Goal: Browse casually: Explore the website without a specific task or goal

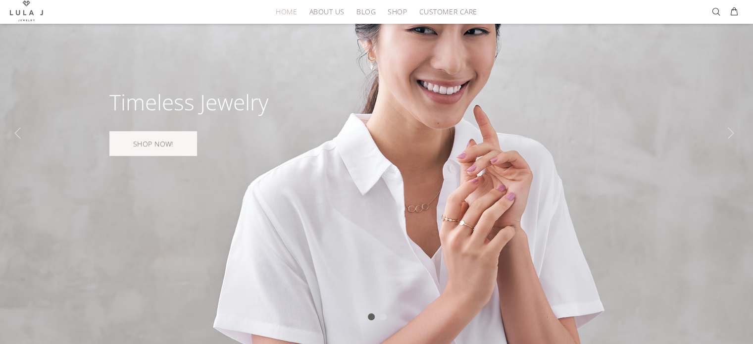
scroll to position [147, 0]
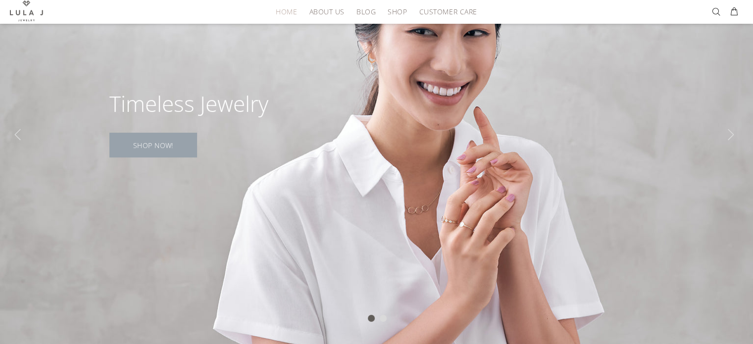
click at [161, 140] on link "SHOP NOW!" at bounding box center [153, 145] width 88 height 25
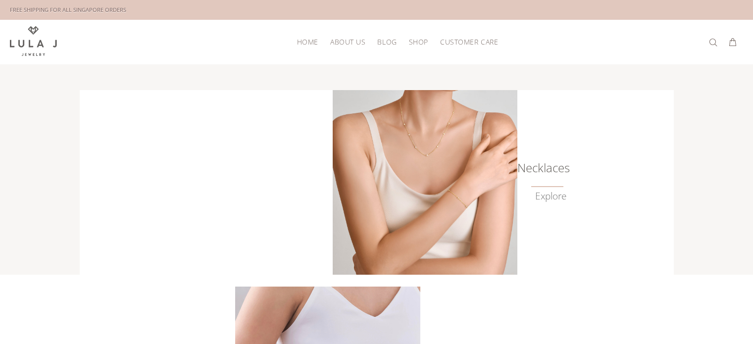
scroll to position [147, 0]
